Goal: Navigation & Orientation: Find specific page/section

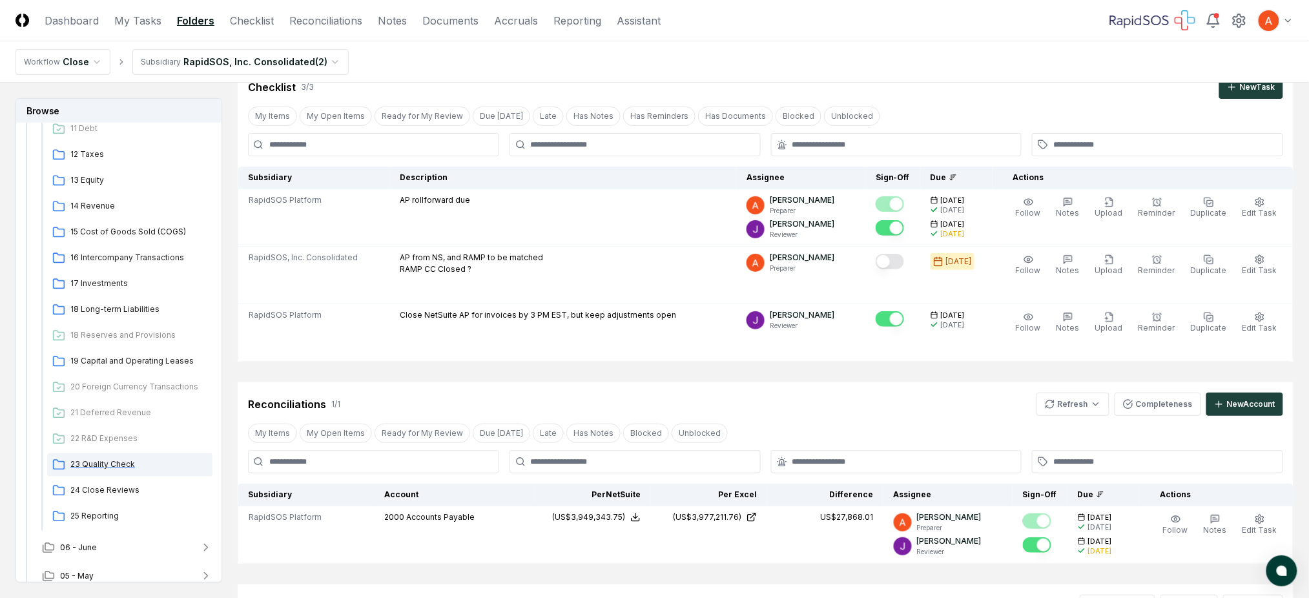
scroll to position [430, 0]
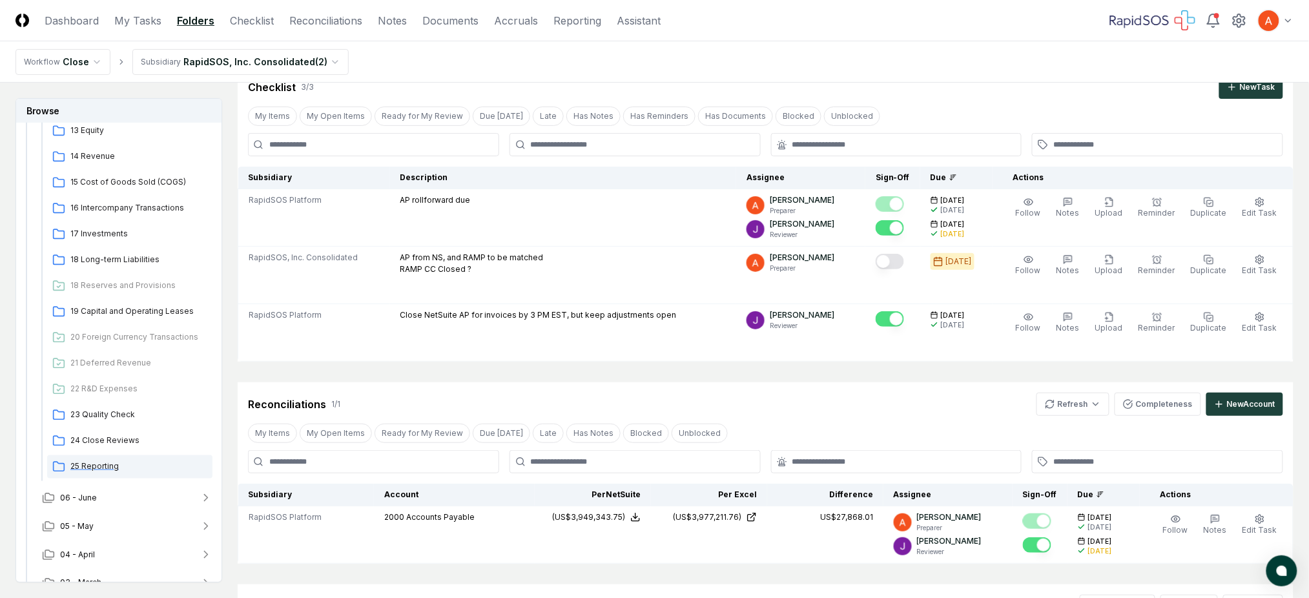
click at [111, 462] on span "25 Reporting" at bounding box center [138, 466] width 137 height 12
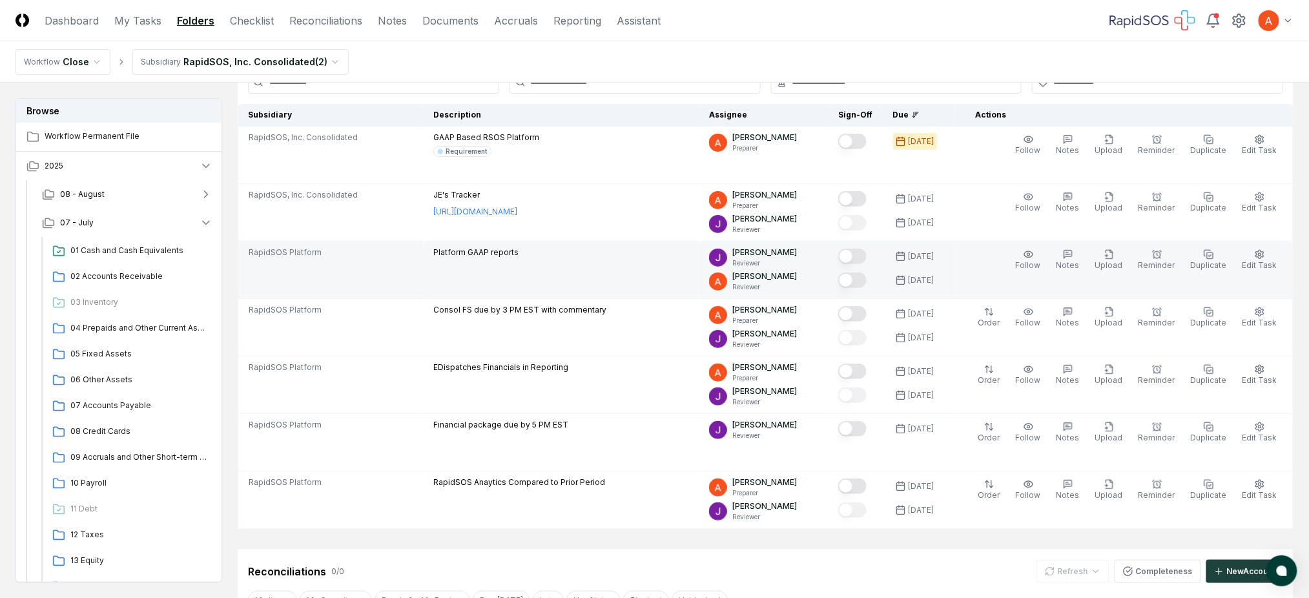
scroll to position [86, 0]
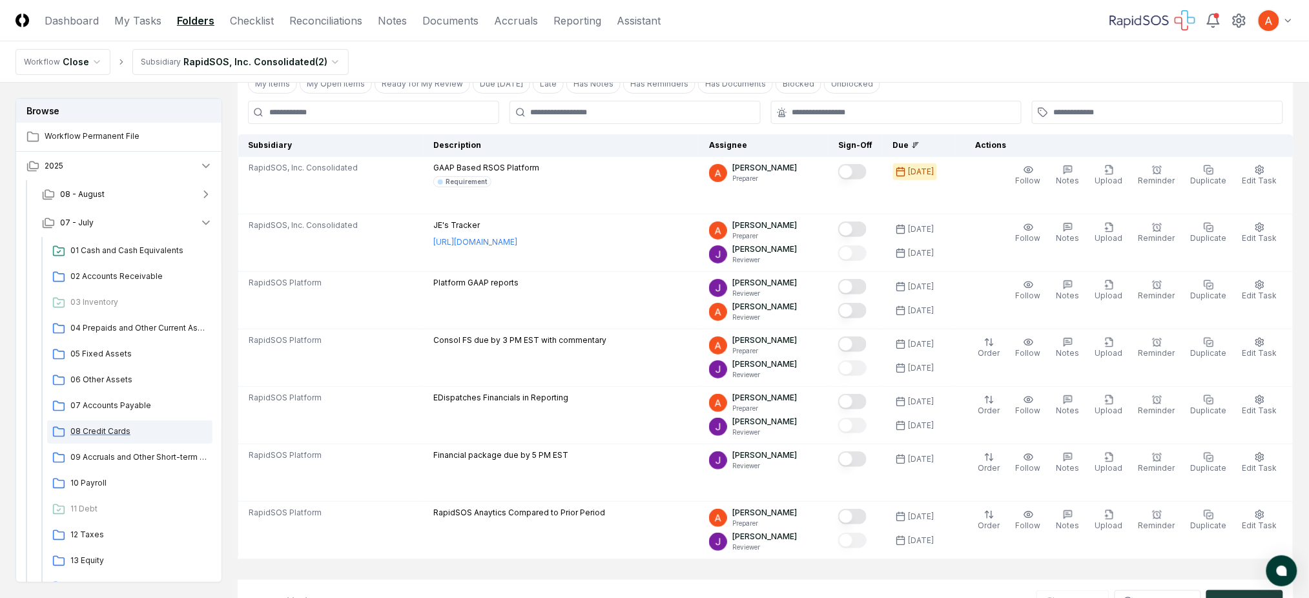
click at [100, 423] on div "08 Credit Cards" at bounding box center [129, 431] width 165 height 23
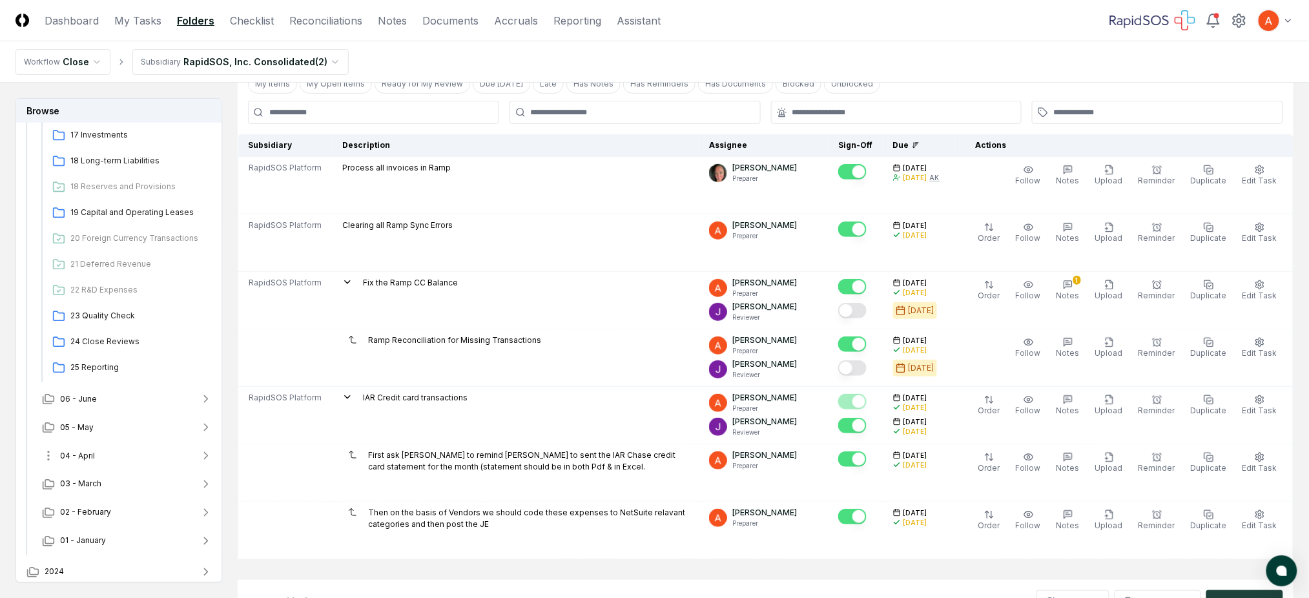
scroll to position [532, 0]
click at [125, 340] on span "24 Close Reviews" at bounding box center [138, 339] width 137 height 12
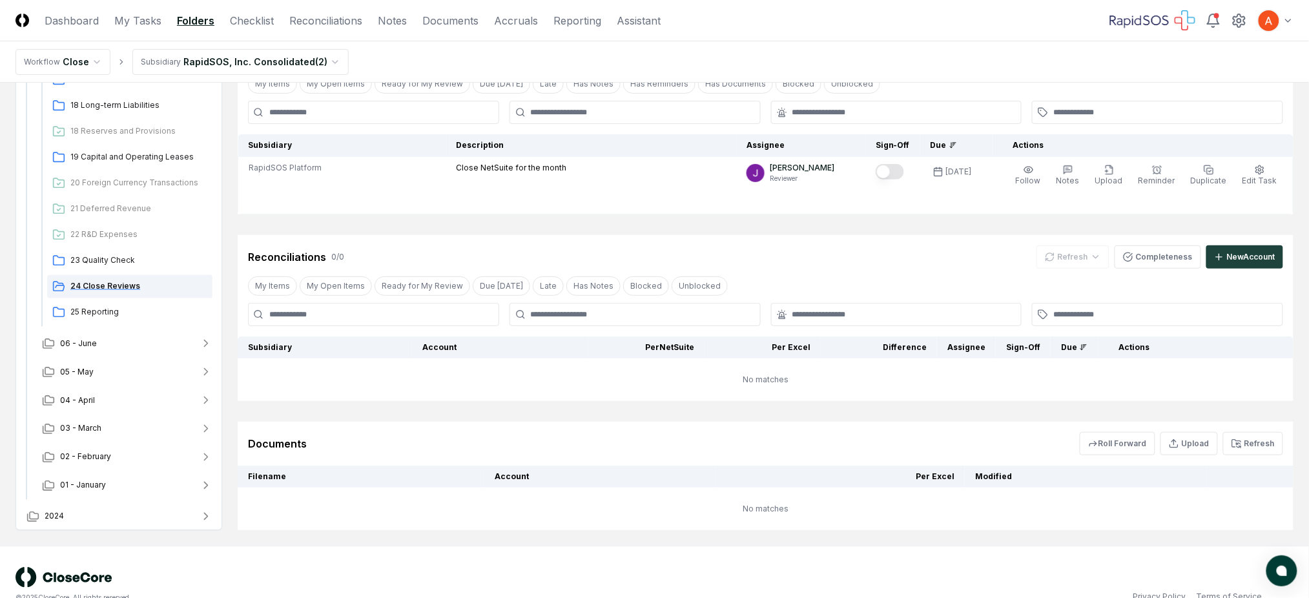
click at [96, 286] on span "24 Close Reviews" at bounding box center [138, 286] width 137 height 12
click at [109, 262] on span "23 Quality Check" at bounding box center [138, 260] width 137 height 12
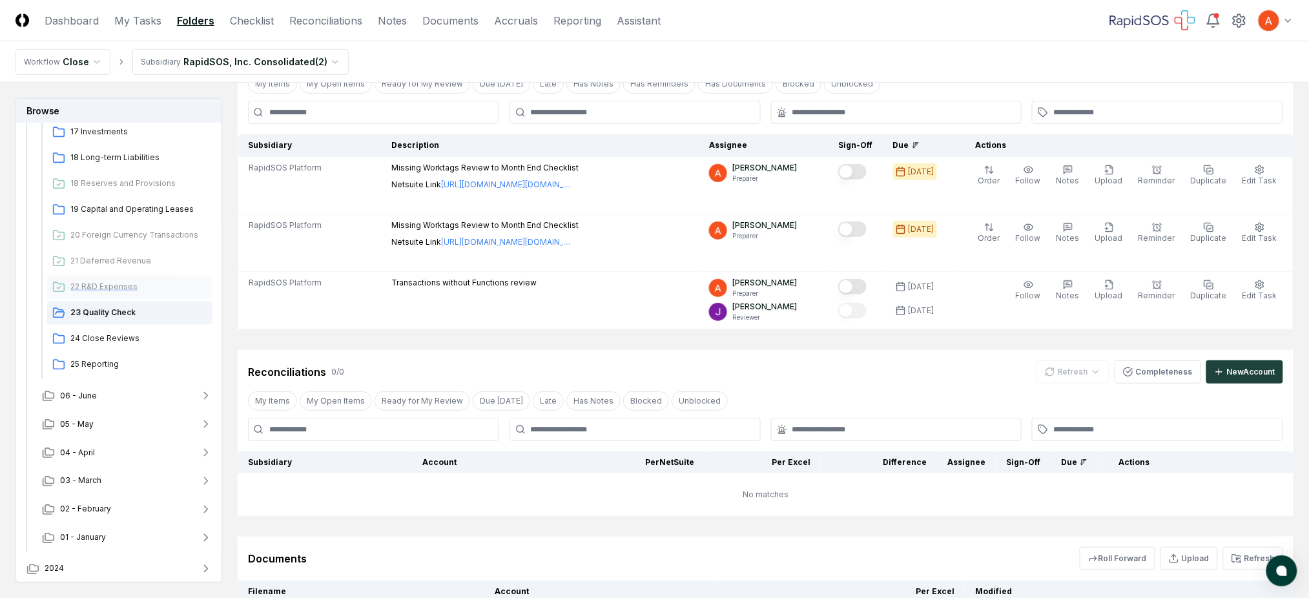
click at [103, 288] on span "22 R&D Expenses" at bounding box center [138, 287] width 137 height 12
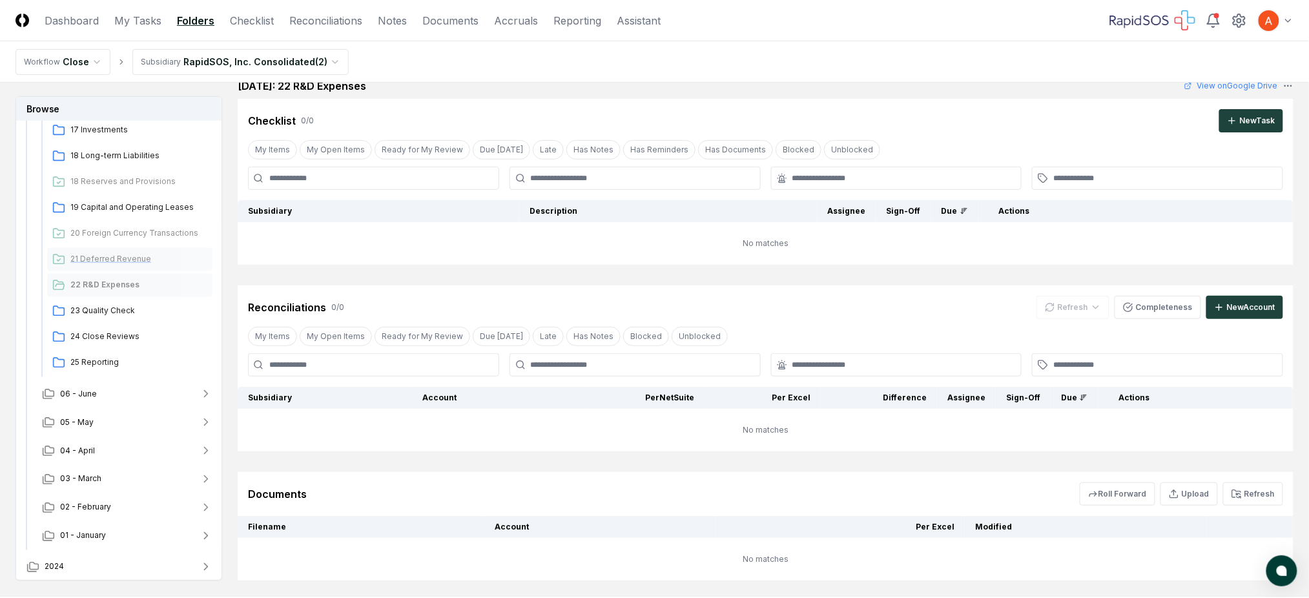
click at [105, 262] on span "21 Deferred Revenue" at bounding box center [138, 259] width 137 height 12
click at [119, 232] on span "20 Foreign Currency Transactions" at bounding box center [138, 233] width 137 height 12
click at [126, 208] on span "19 Capital and Operating Leases" at bounding box center [138, 207] width 137 height 12
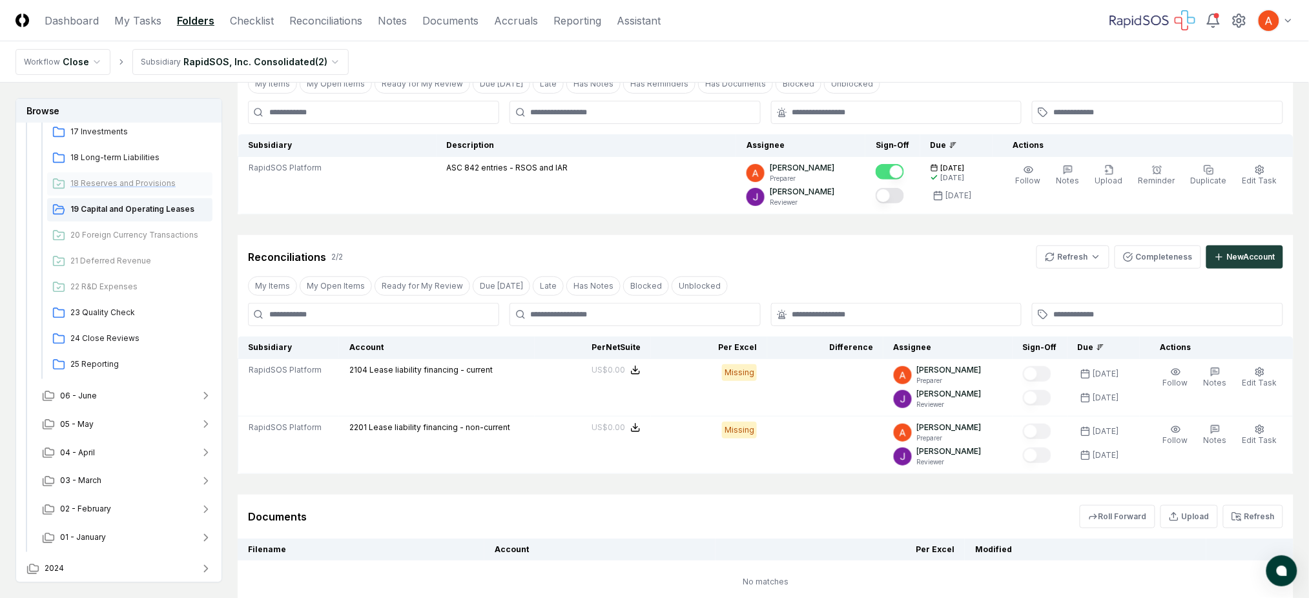
click at [149, 178] on span "18 Reserves and Provisions" at bounding box center [138, 184] width 137 height 12
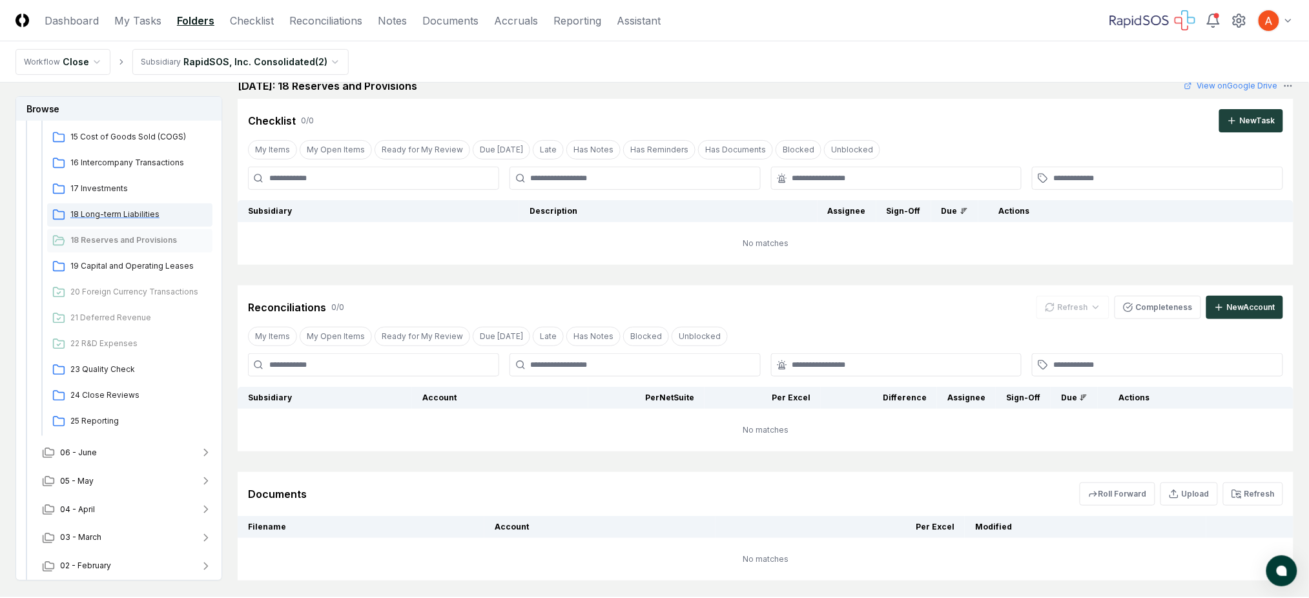
scroll to position [446, 0]
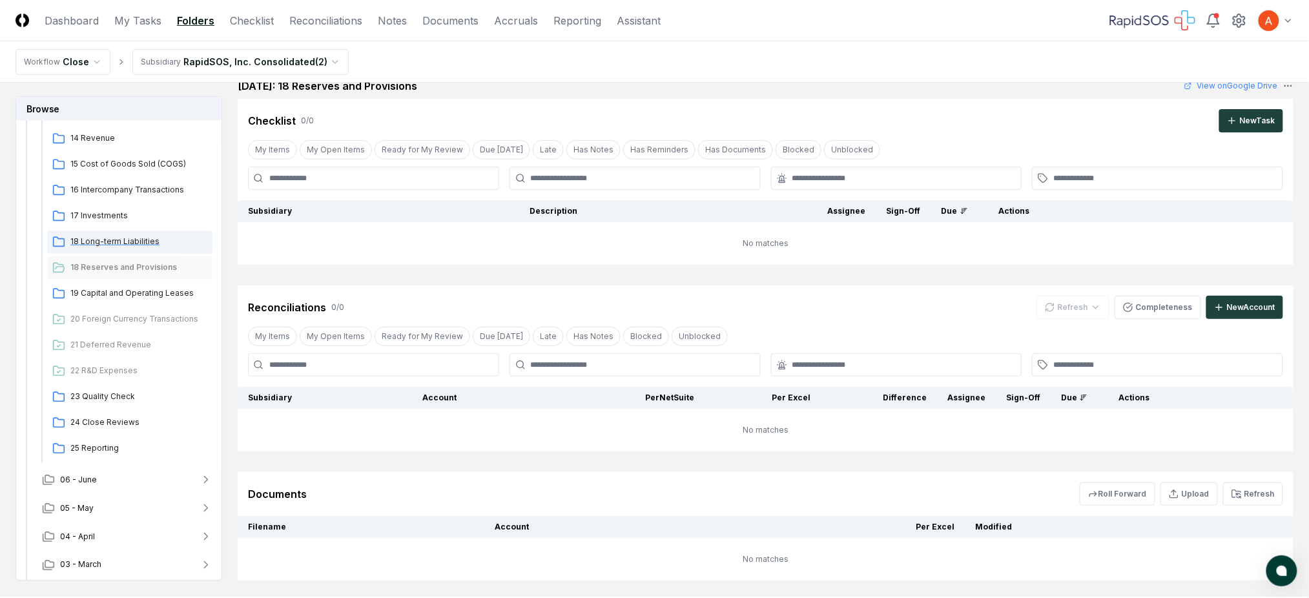
click at [107, 237] on span "18 Long-term Liabilities" at bounding box center [138, 242] width 137 height 12
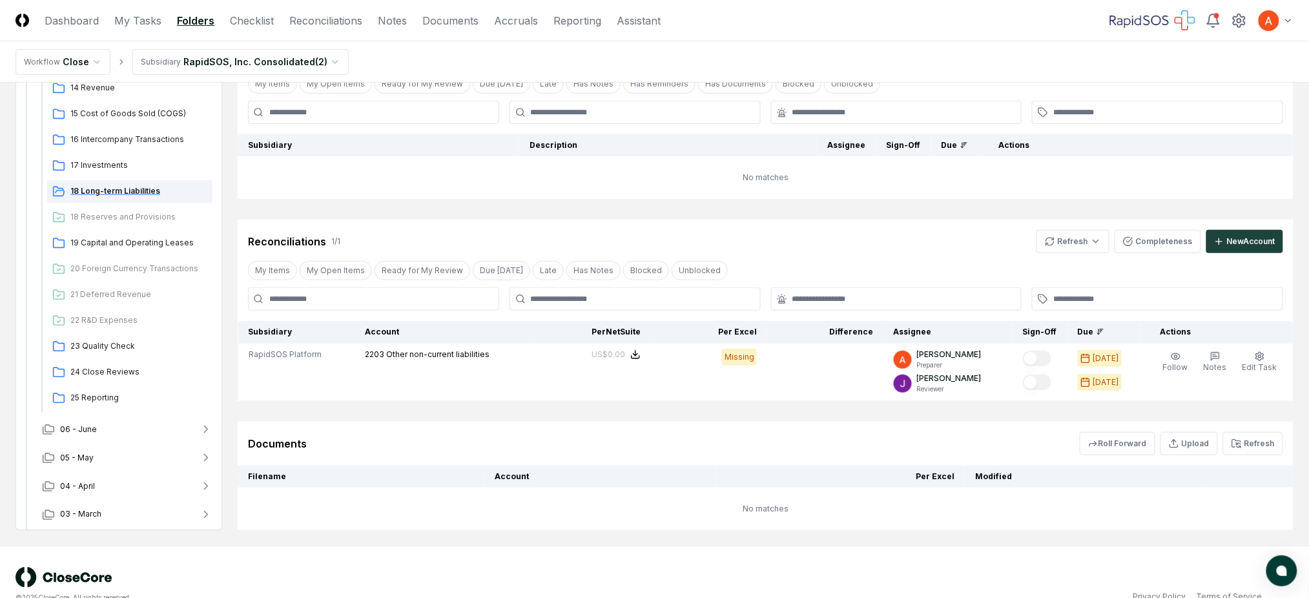
click at [111, 187] on span "18 Long-term Liabilities" at bounding box center [138, 191] width 137 height 12
click at [107, 161] on span "17 Investments" at bounding box center [138, 166] width 137 height 12
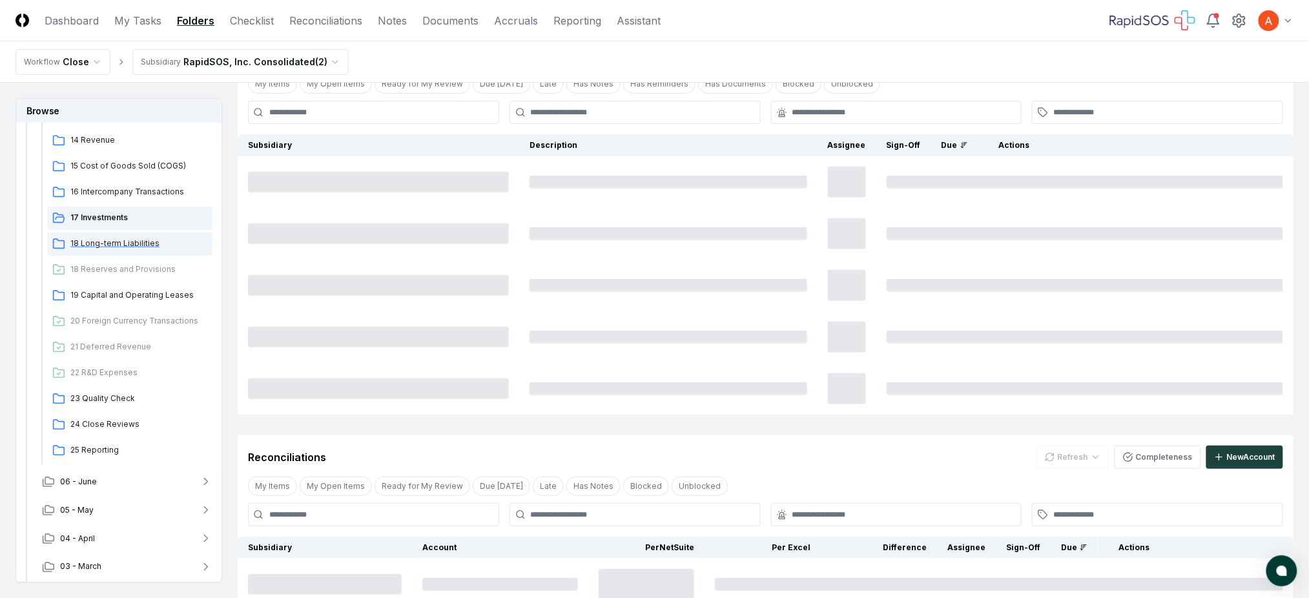
scroll to position [360, 0]
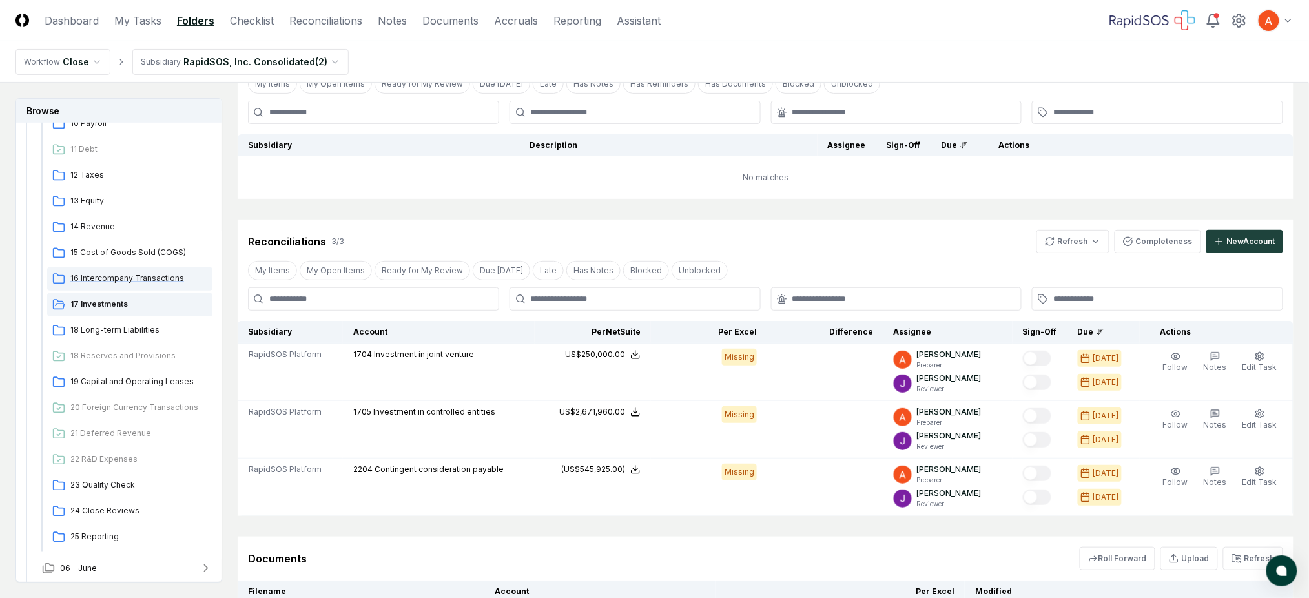
click at [96, 280] on span "16 Intercompany Transactions" at bounding box center [138, 279] width 137 height 12
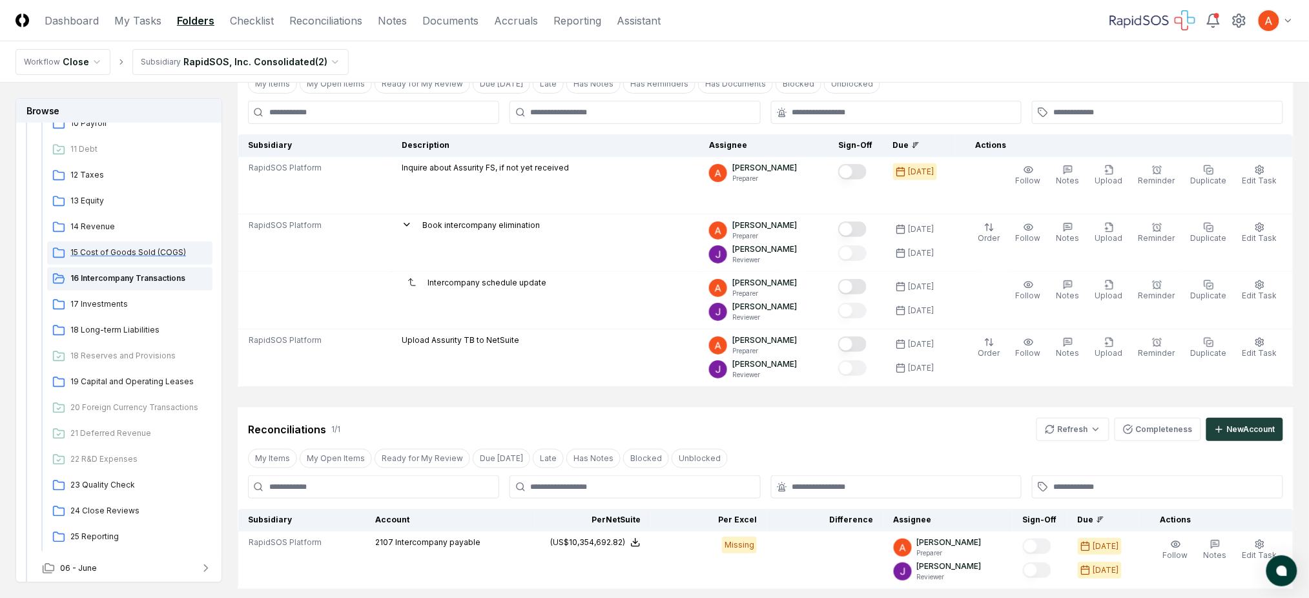
click at [102, 256] on span "15 Cost of Goods Sold (COGS)" at bounding box center [138, 253] width 137 height 12
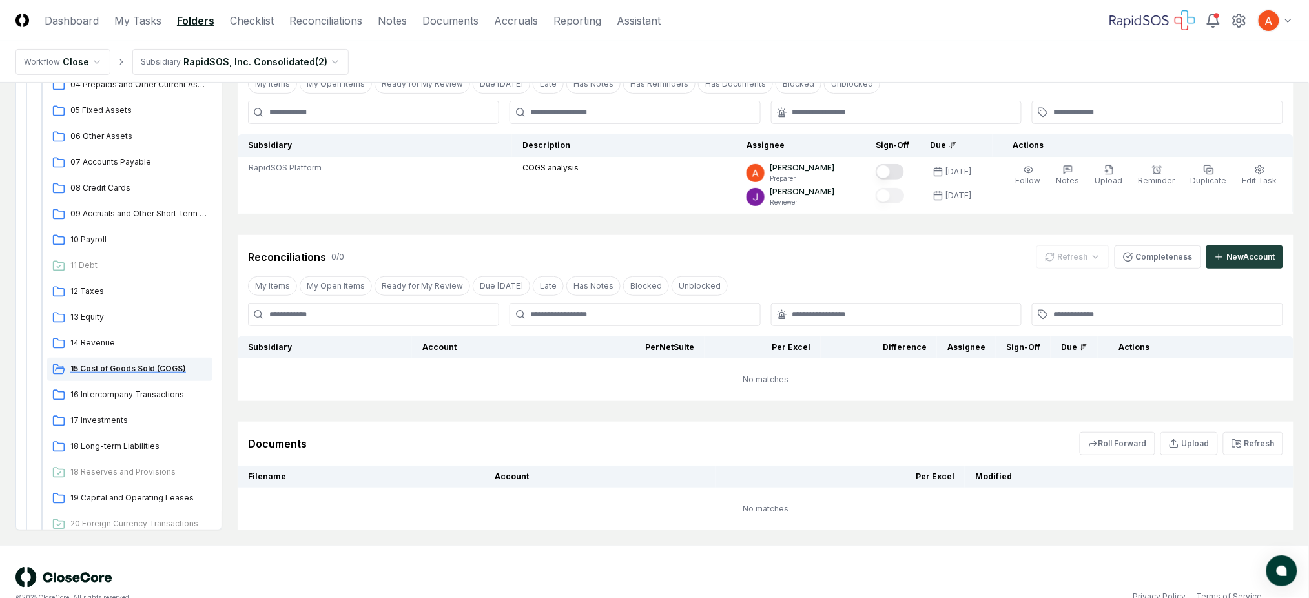
scroll to position [188, 0]
click at [97, 315] on span "13 Equity" at bounding box center [138, 321] width 137 height 12
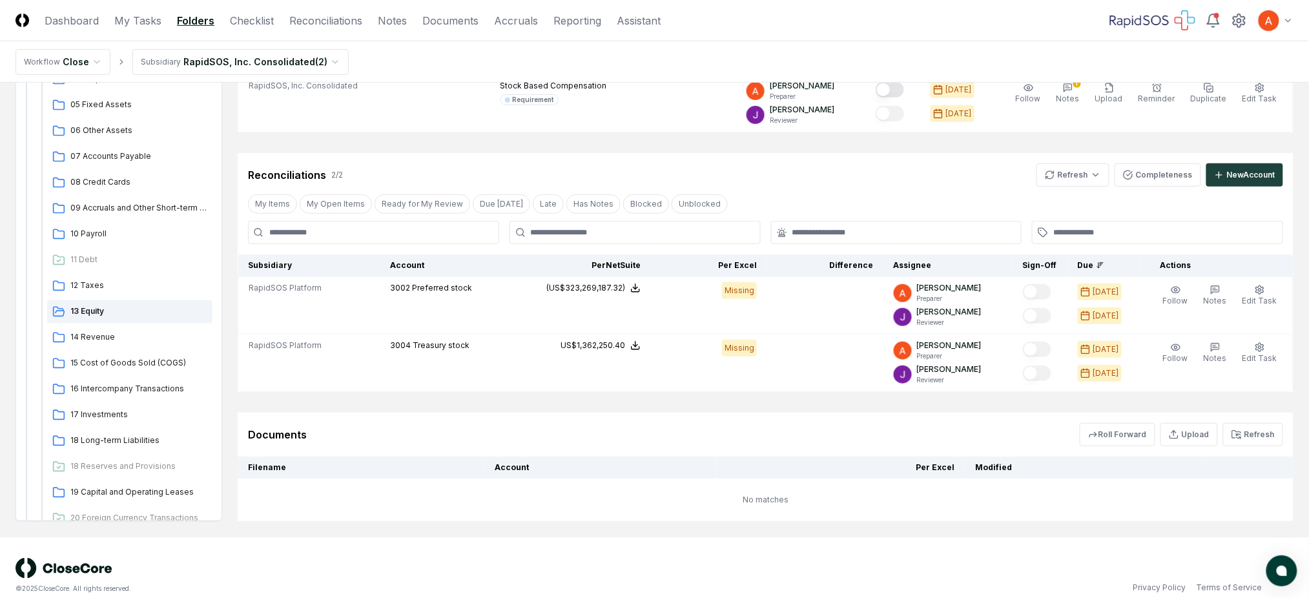
scroll to position [172, 0]
